Goal: Task Accomplishment & Management: Complete application form

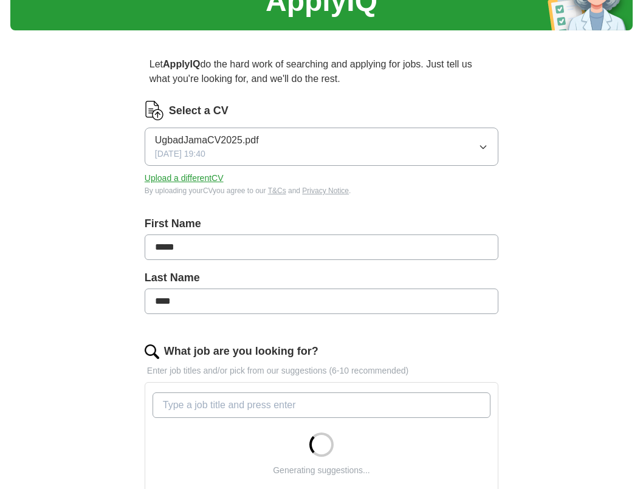
scroll to position [118, 0]
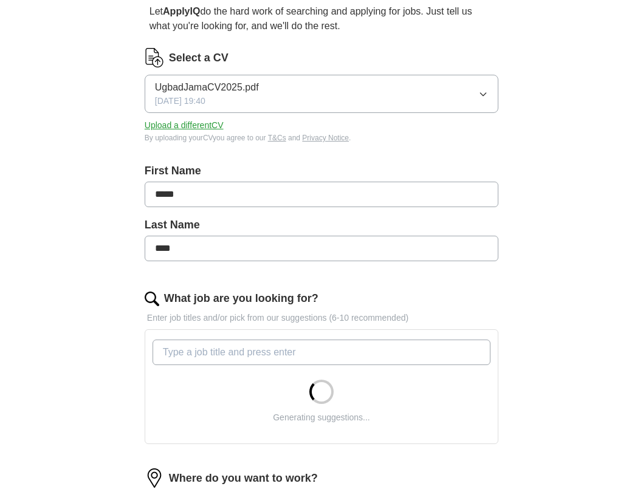
click at [228, 354] on input "What job are you looking for?" at bounding box center [322, 353] width 338 height 26
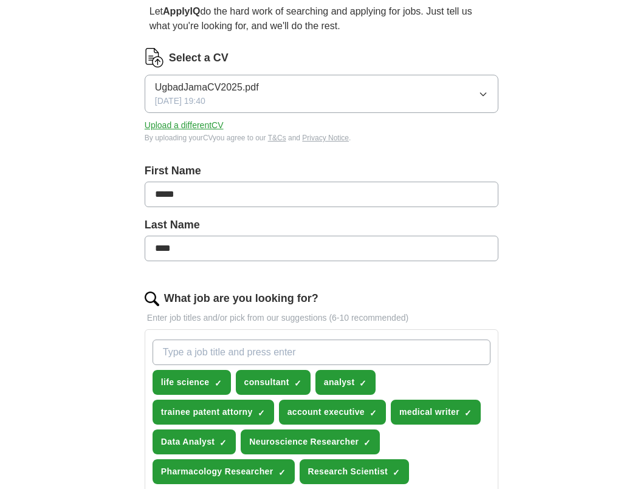
type input "m"
type input "trainee medical writer"
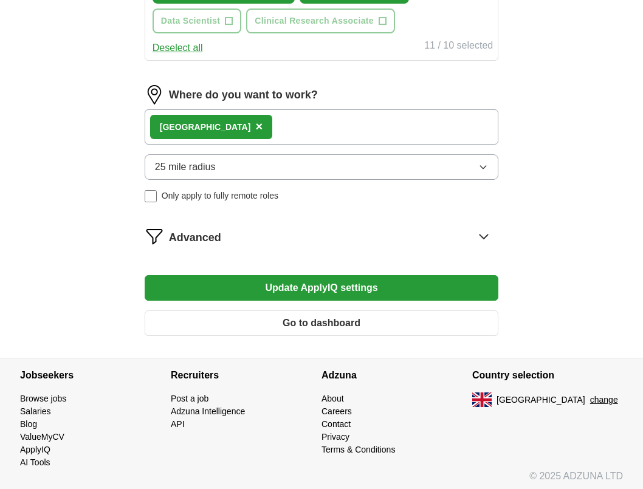
scroll to position [603, 0]
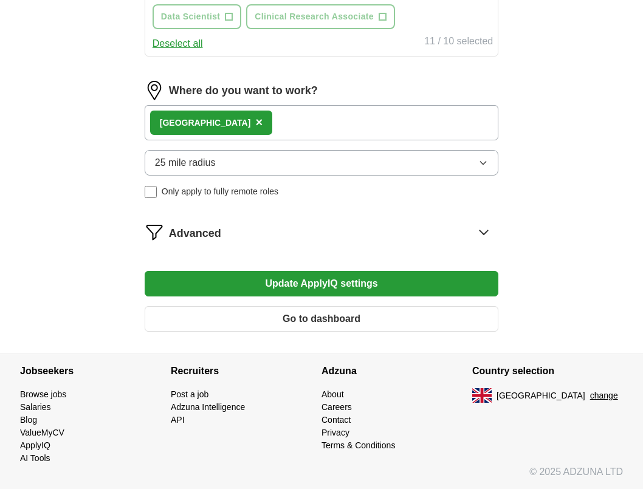
click at [304, 321] on button "Go to dashboard" at bounding box center [322, 319] width 354 height 26
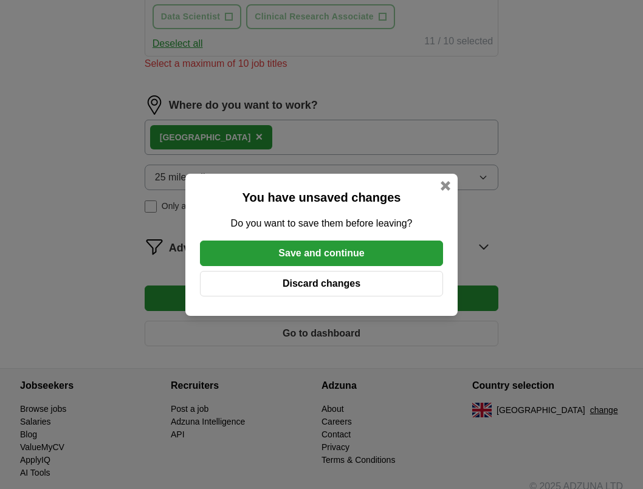
click at [302, 248] on button "Save and continue" at bounding box center [321, 254] width 243 height 26
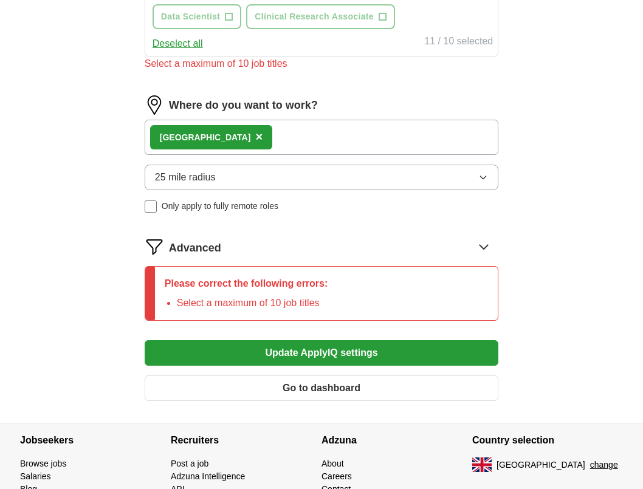
scroll to position [396, 0]
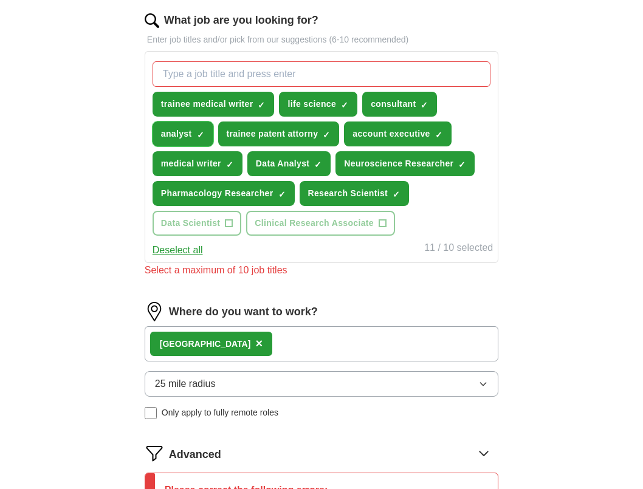
click at [0, 0] on span "×" at bounding box center [0, 0] width 0 height 0
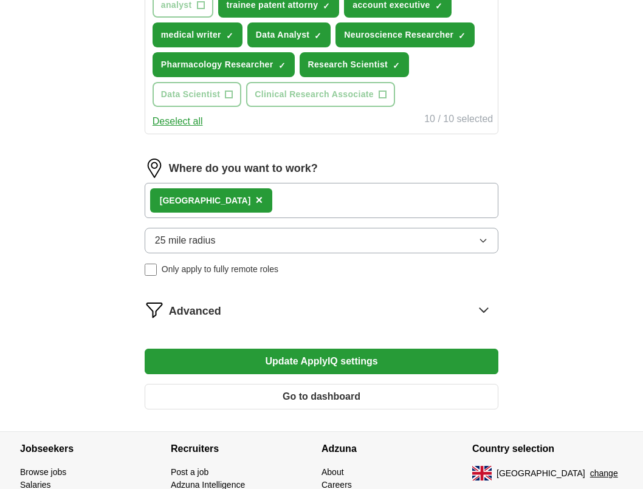
scroll to position [603, 0]
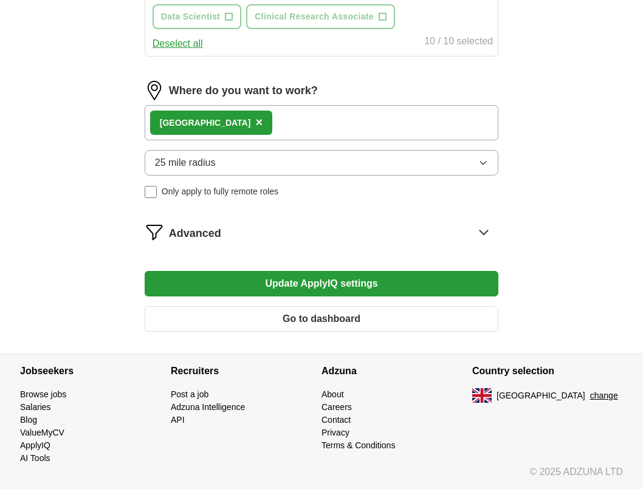
click at [255, 320] on button "Go to dashboard" at bounding box center [322, 319] width 354 height 26
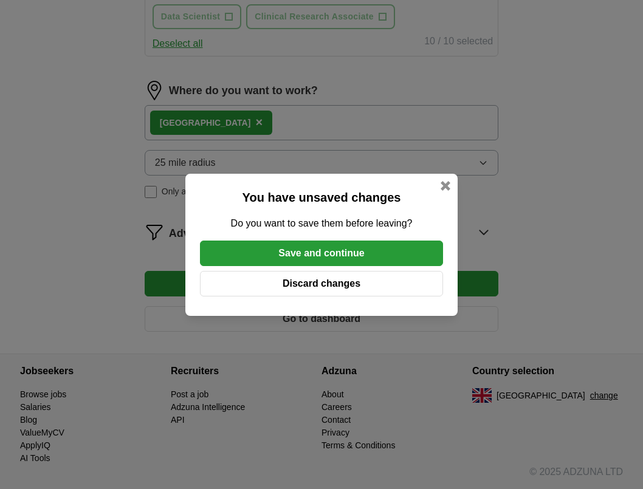
click at [273, 259] on button "Save and continue" at bounding box center [321, 254] width 243 height 26
